Goal: Entertainment & Leisure: Consume media (video, audio)

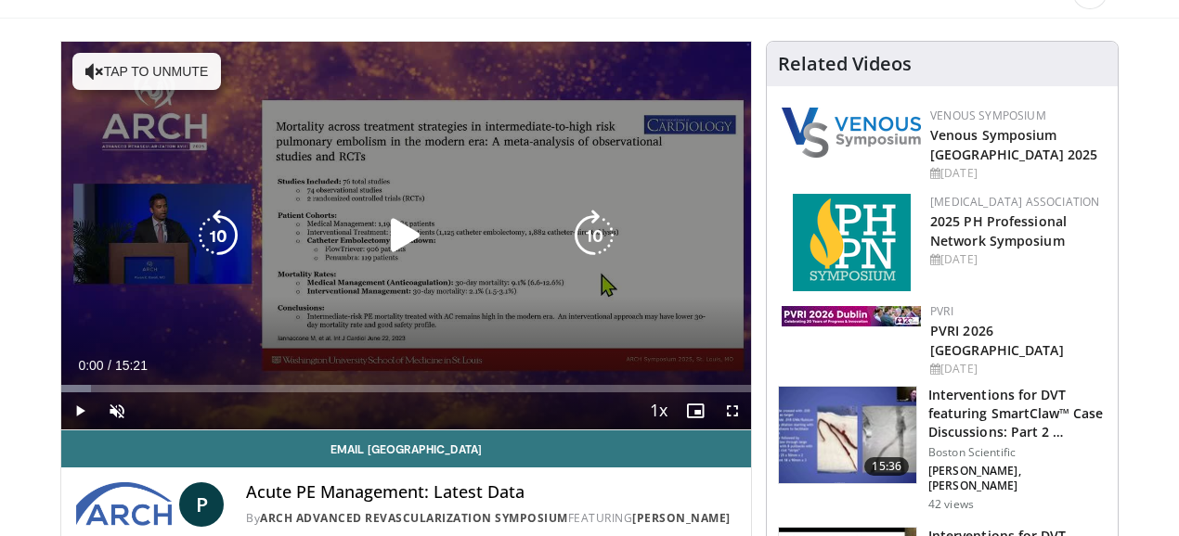
scroll to position [123, 0]
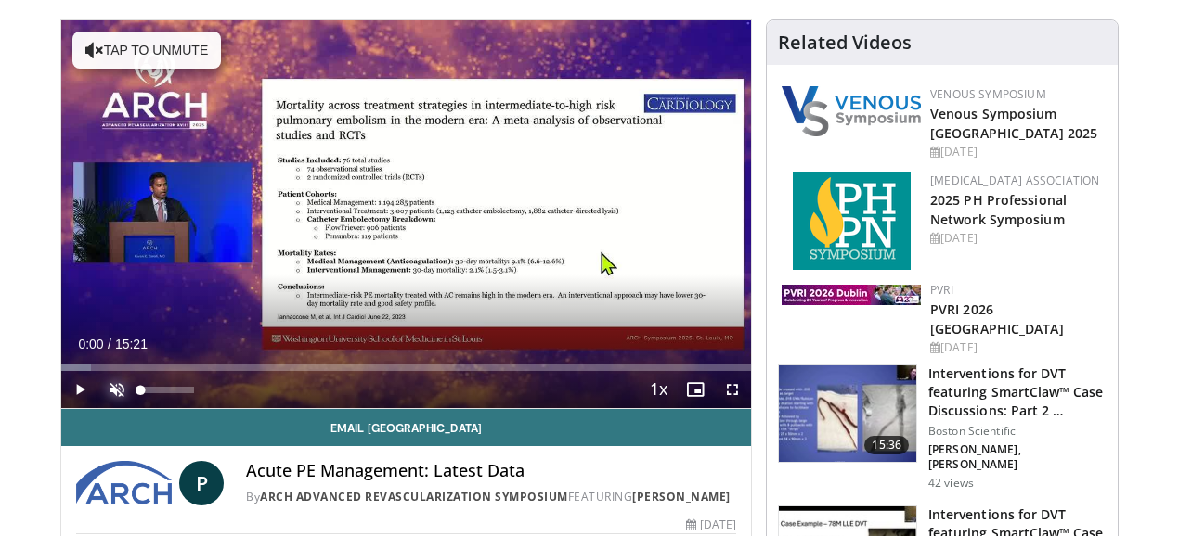
click at [98, 408] on span "Video Player" at bounding box center [116, 389] width 37 height 37
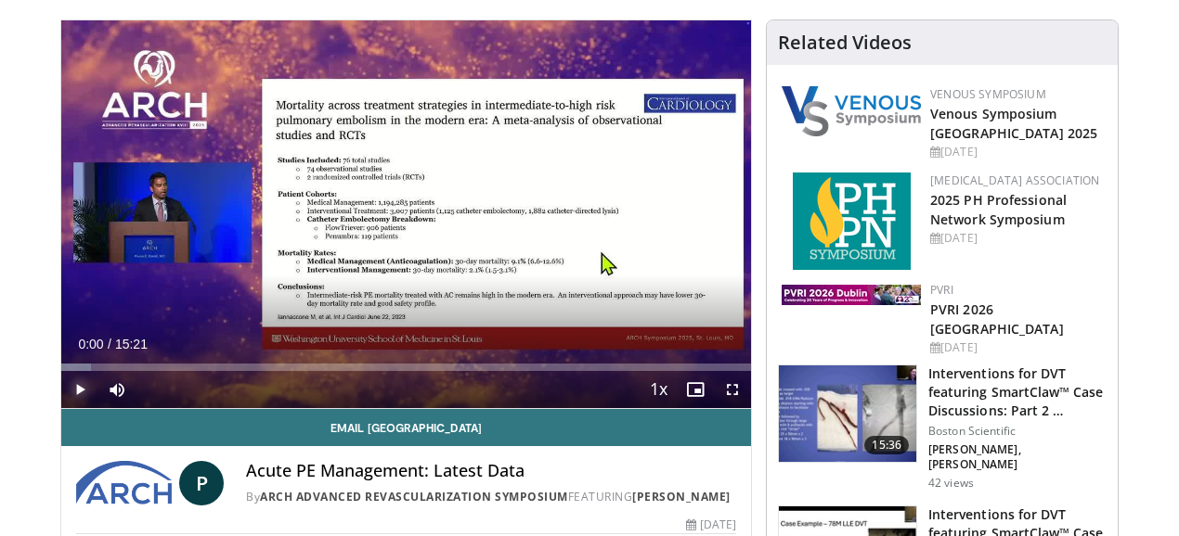
click at [61, 408] on span "Video Player" at bounding box center [79, 389] width 37 height 37
